Goal: Information Seeking & Learning: Learn about a topic

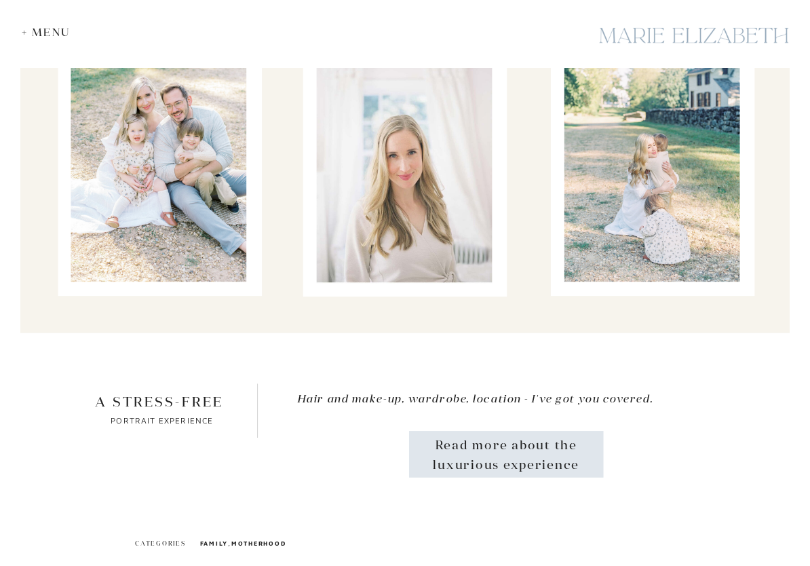
scroll to position [16488, 0]
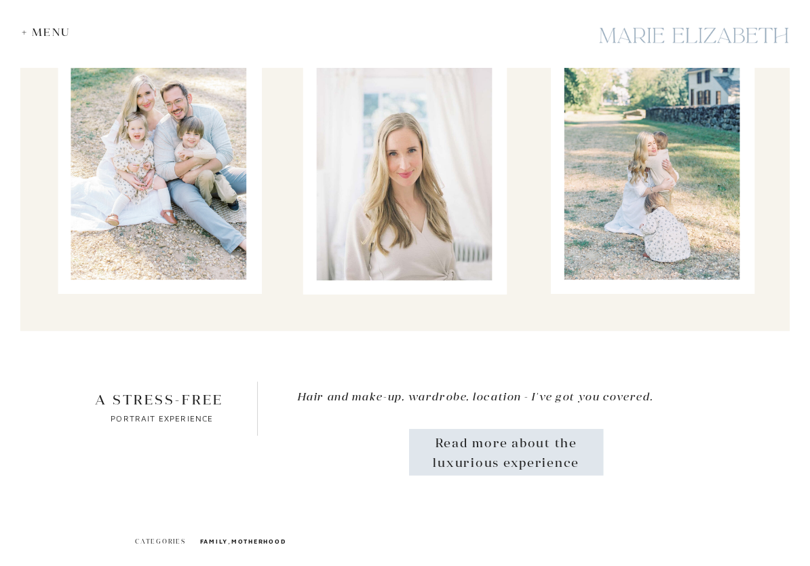
click at [189, 202] on div at bounding box center [159, 158] width 176 height 241
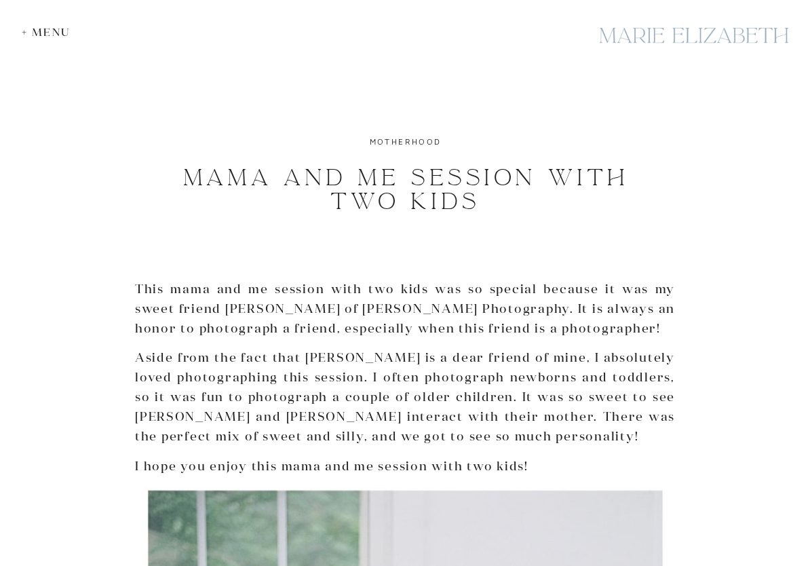
scroll to position [1, 0]
click at [428, 140] on link "motherhood" at bounding box center [404, 142] width 71 height 10
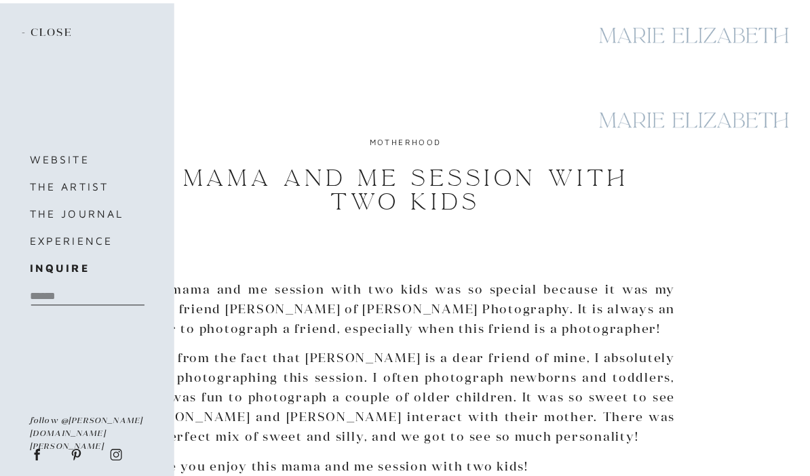
click at [71, 214] on h3 "the journal" at bounding box center [86, 213] width 113 height 19
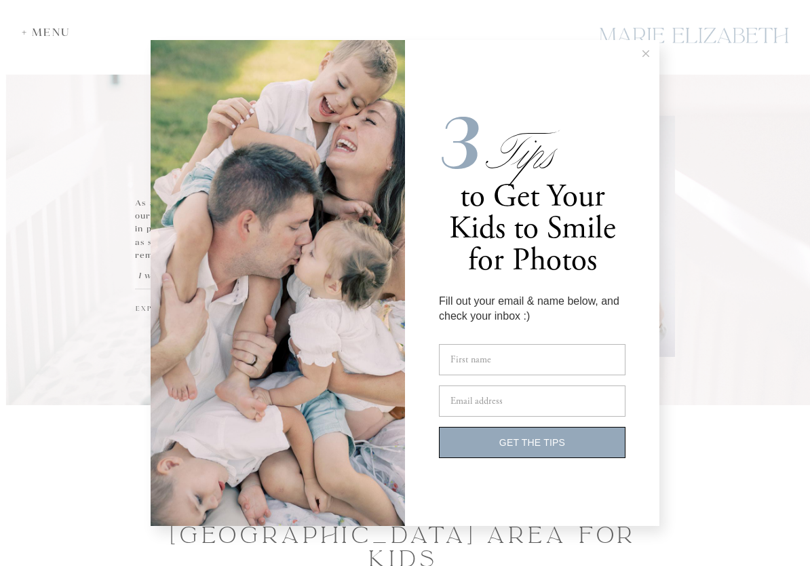
click at [418, 303] on form "3 Tips to Get Your Kids to Smile for Photos Fill out your email & name below, a…" at bounding box center [532, 283] width 254 height 486
click at [405, 312] on form "3 Tips to Get Your Kids to Smile for Photos Fill out your email & name below, a…" at bounding box center [532, 283] width 254 height 486
click at [410, 313] on form "3 Tips to Get Your Kids to Smile for Photos Fill out your email & name below, a…" at bounding box center [532, 283] width 254 height 486
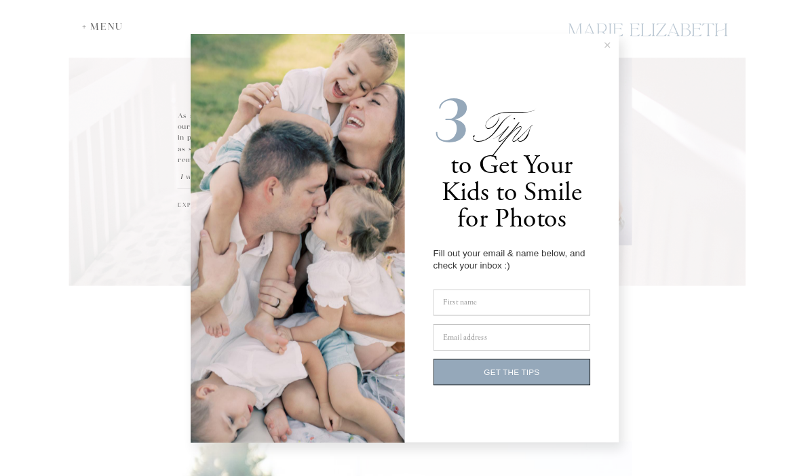
scroll to position [64, 0]
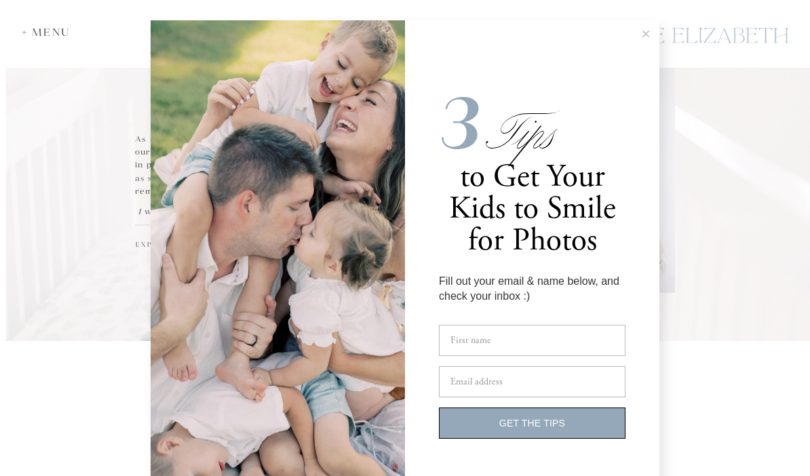
click at [314, 104] on image at bounding box center [278, 263] width 374 height 499
click at [631, 163] on form "3 Tips to Get Your Kids to Smile for Photos Fill out your email & name below, a…" at bounding box center [532, 263] width 254 height 486
click at [153, 250] on image at bounding box center [278, 263] width 374 height 499
click at [163, 243] on image at bounding box center [278, 263] width 374 height 499
click at [308, 272] on image at bounding box center [278, 263] width 374 height 499
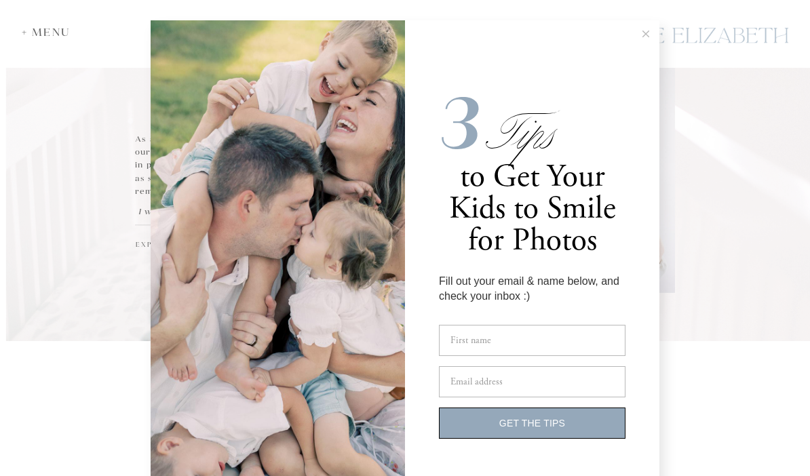
click at [338, 246] on image at bounding box center [278, 263] width 374 height 499
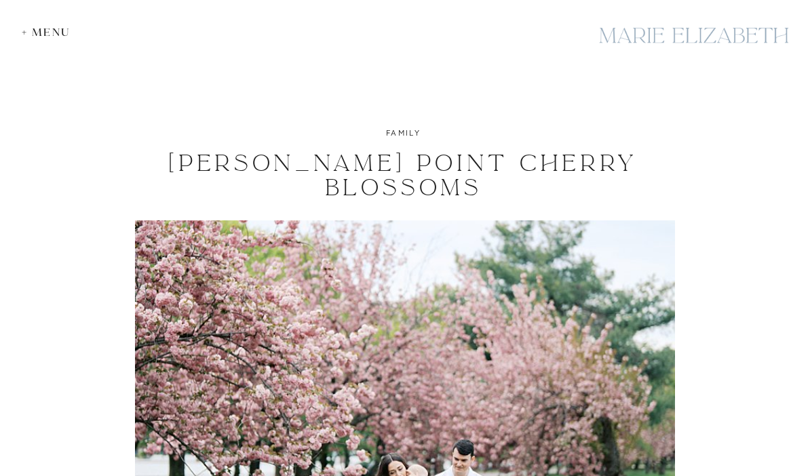
scroll to position [1469, 0]
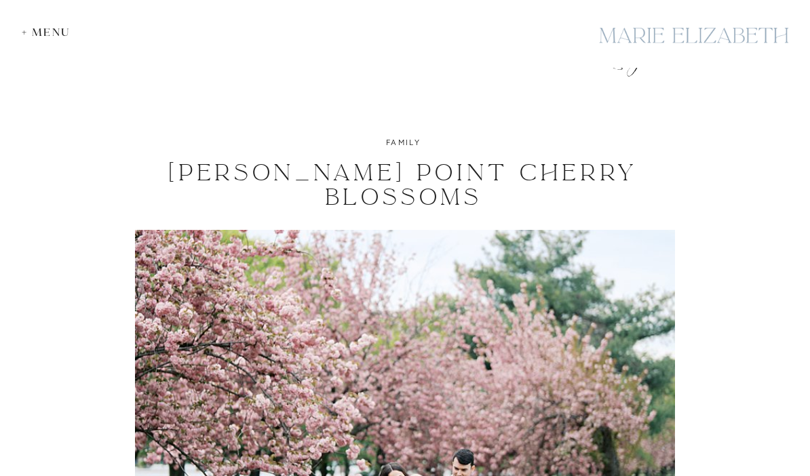
click at [407, 145] on link "family" at bounding box center [403, 142] width 35 height 10
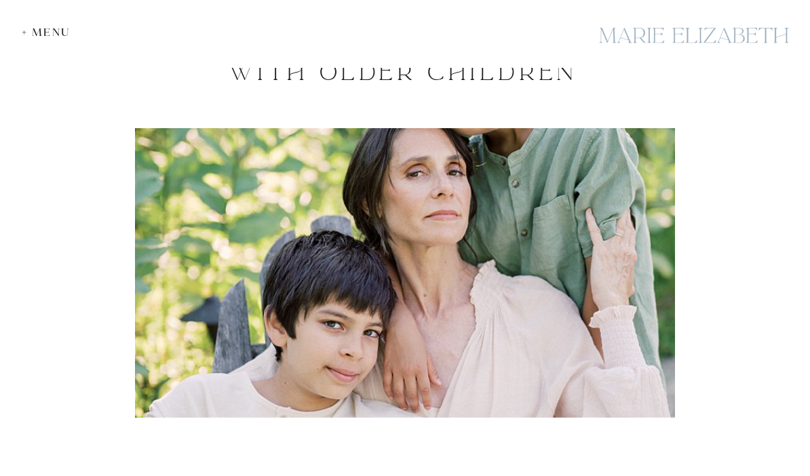
scroll to position [3301, 0]
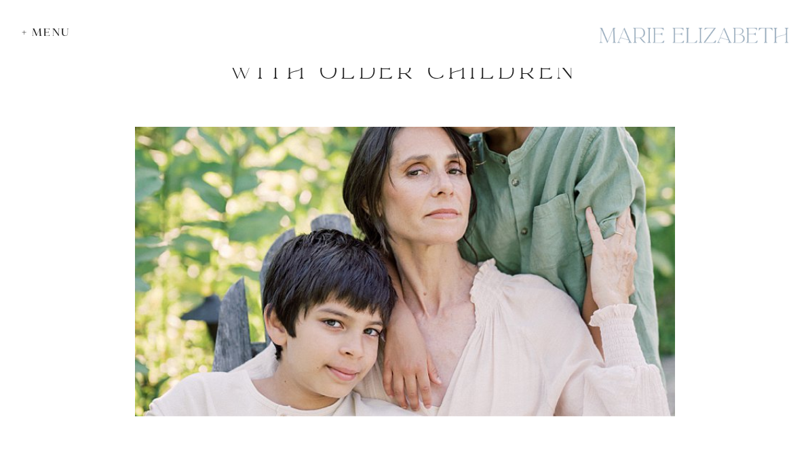
click at [558, 300] on img at bounding box center [405, 272] width 540 height 290
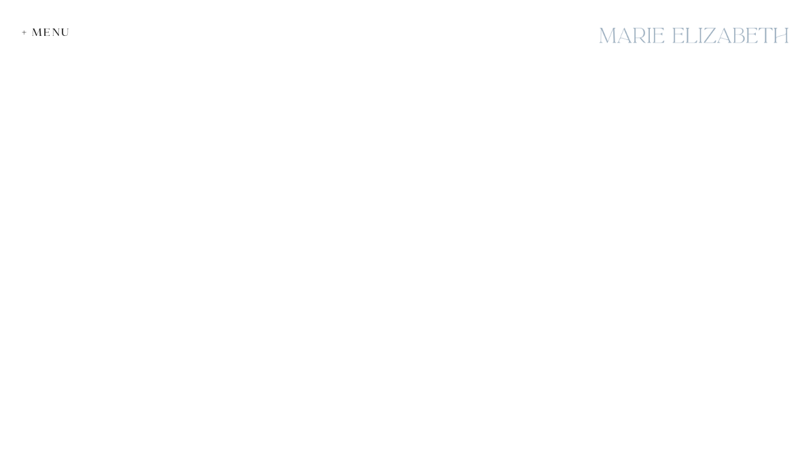
scroll to position [1634, 0]
